Goal: Use online tool/utility: Utilize a website feature to perform a specific function

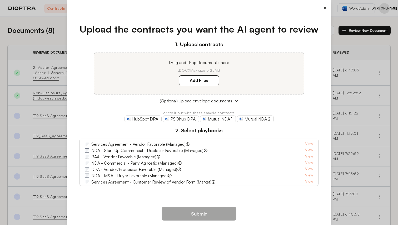
click at [56, 39] on div "× Upload the contracts you want the AI agent to review 1. Upload contracts Drag…" at bounding box center [199, 112] width 398 height 225
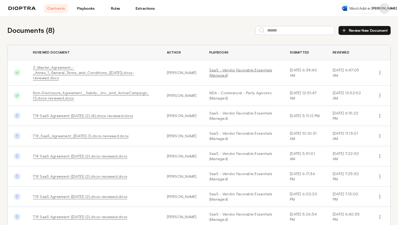
click at [218, 70] on link "SaaS - Vendor Favorable Essentials (Managed)" at bounding box center [243, 73] width 68 height 11
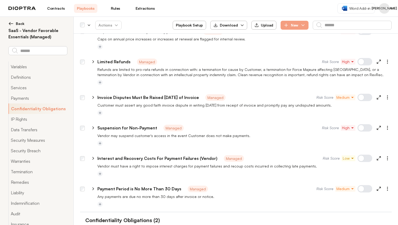
scroll to position [974, 0]
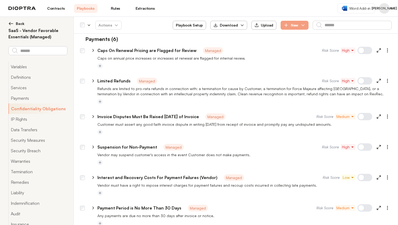
type textarea "*"
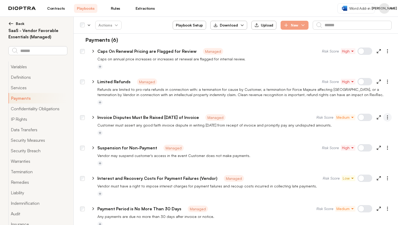
click at [387, 117] on icon "button" at bounding box center [387, 117] width 5 height 5
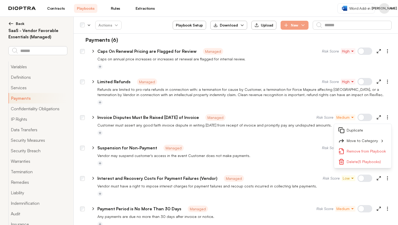
type textarea "*"
